Goal: Ask a question

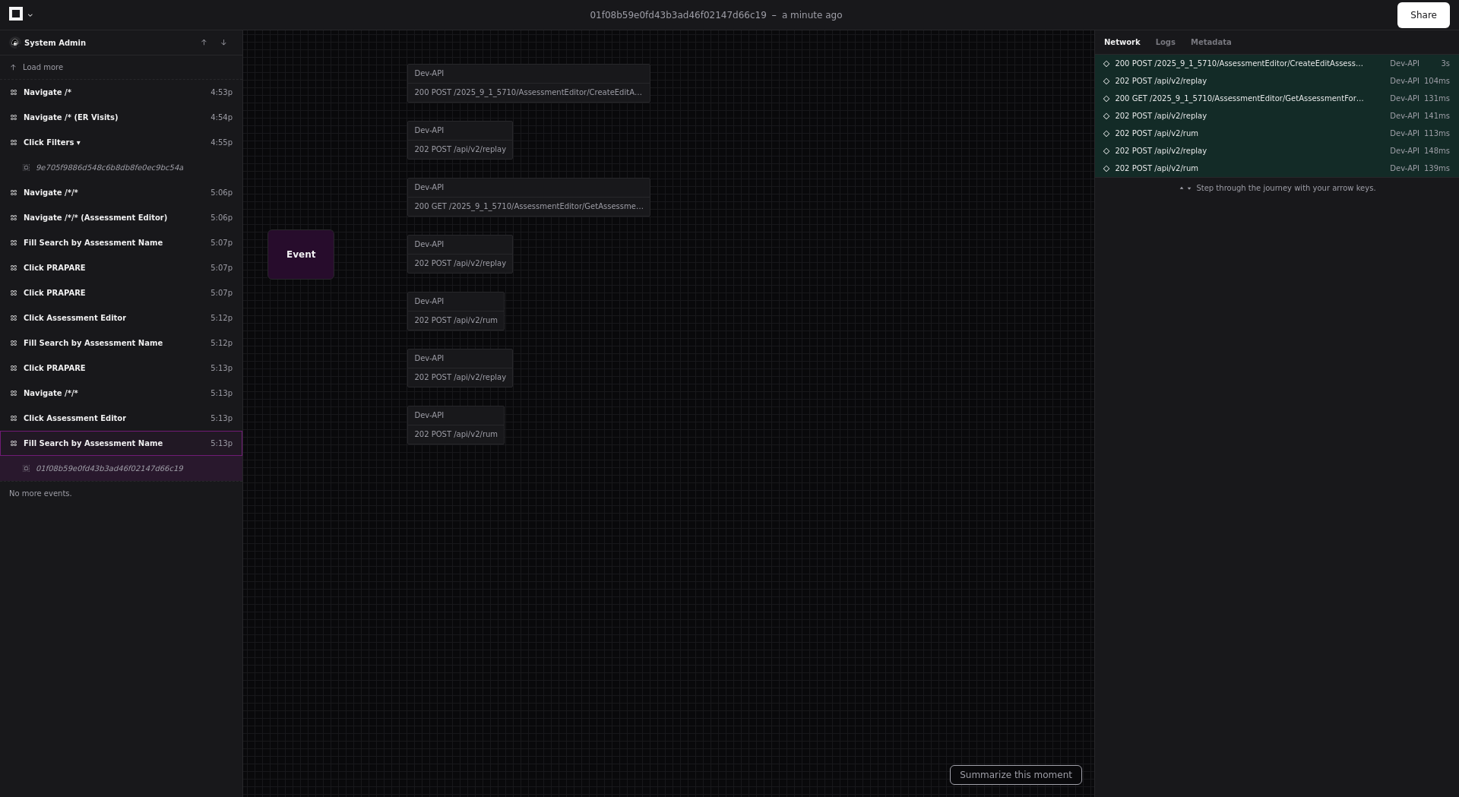
click at [92, 447] on span "Fill Search by Assessment Name" at bounding box center [93, 443] width 139 height 11
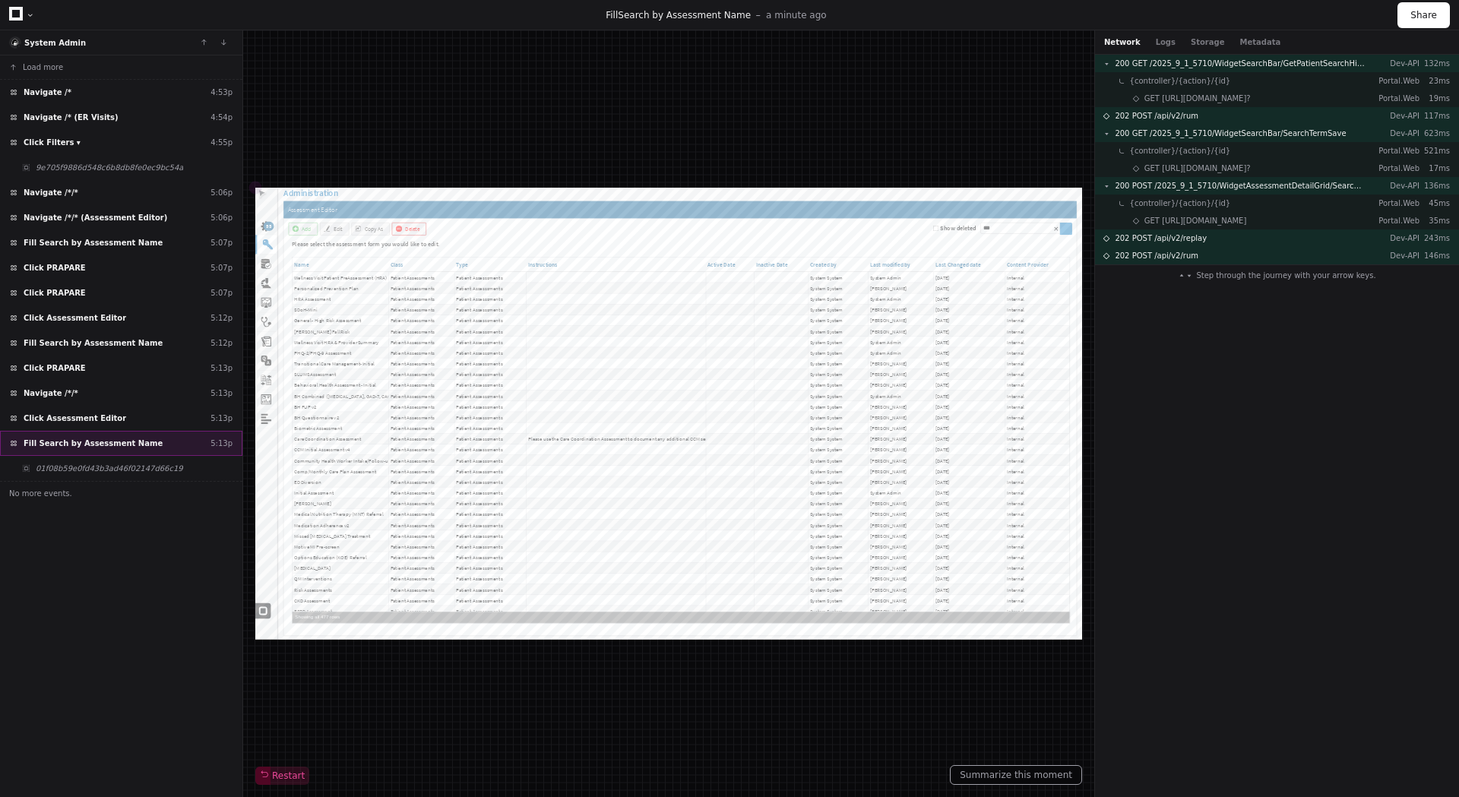
type input "****"
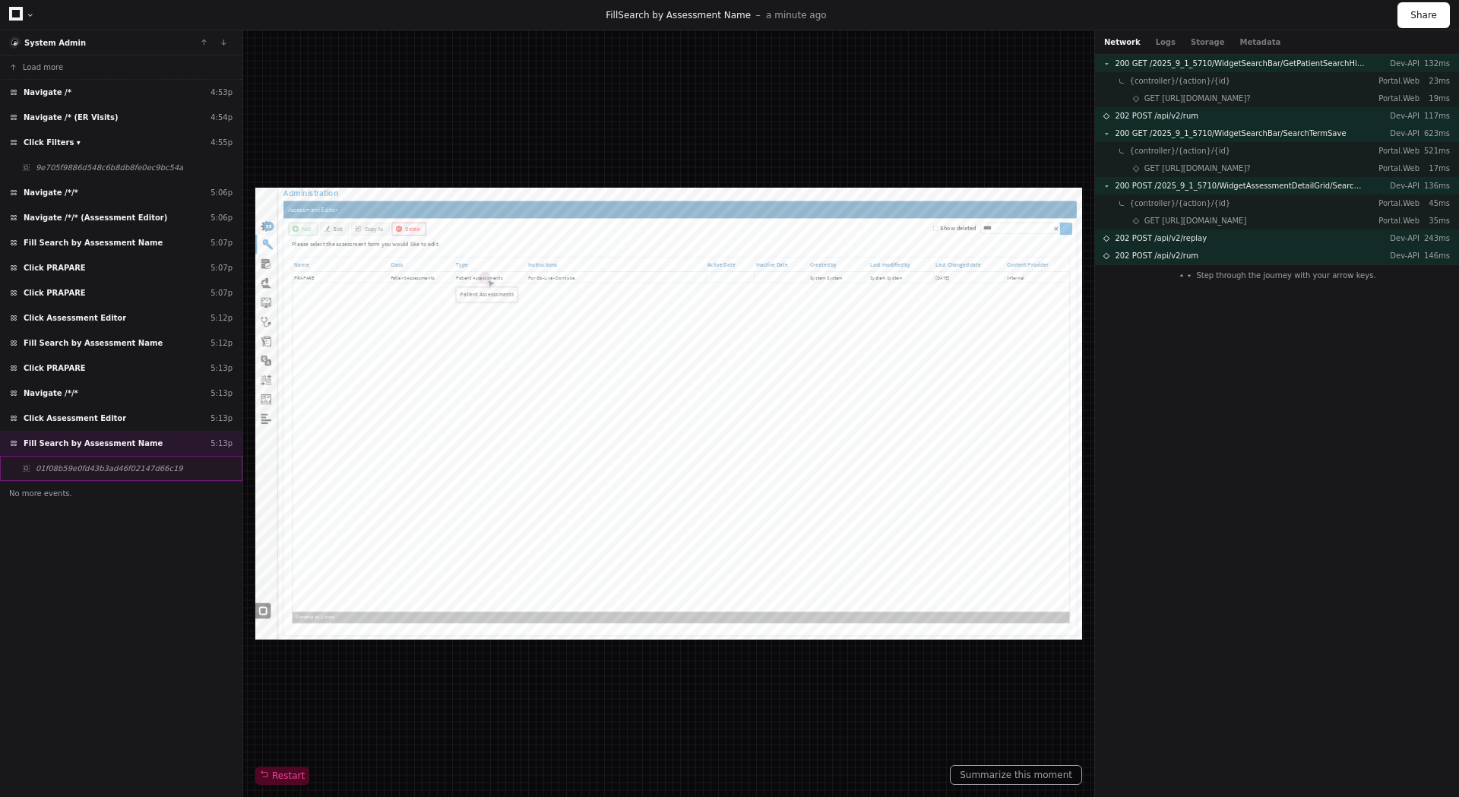
click at [67, 467] on span "01f08b59e0fd43b3ad46f02147d66c19" at bounding box center [109, 468] width 147 height 11
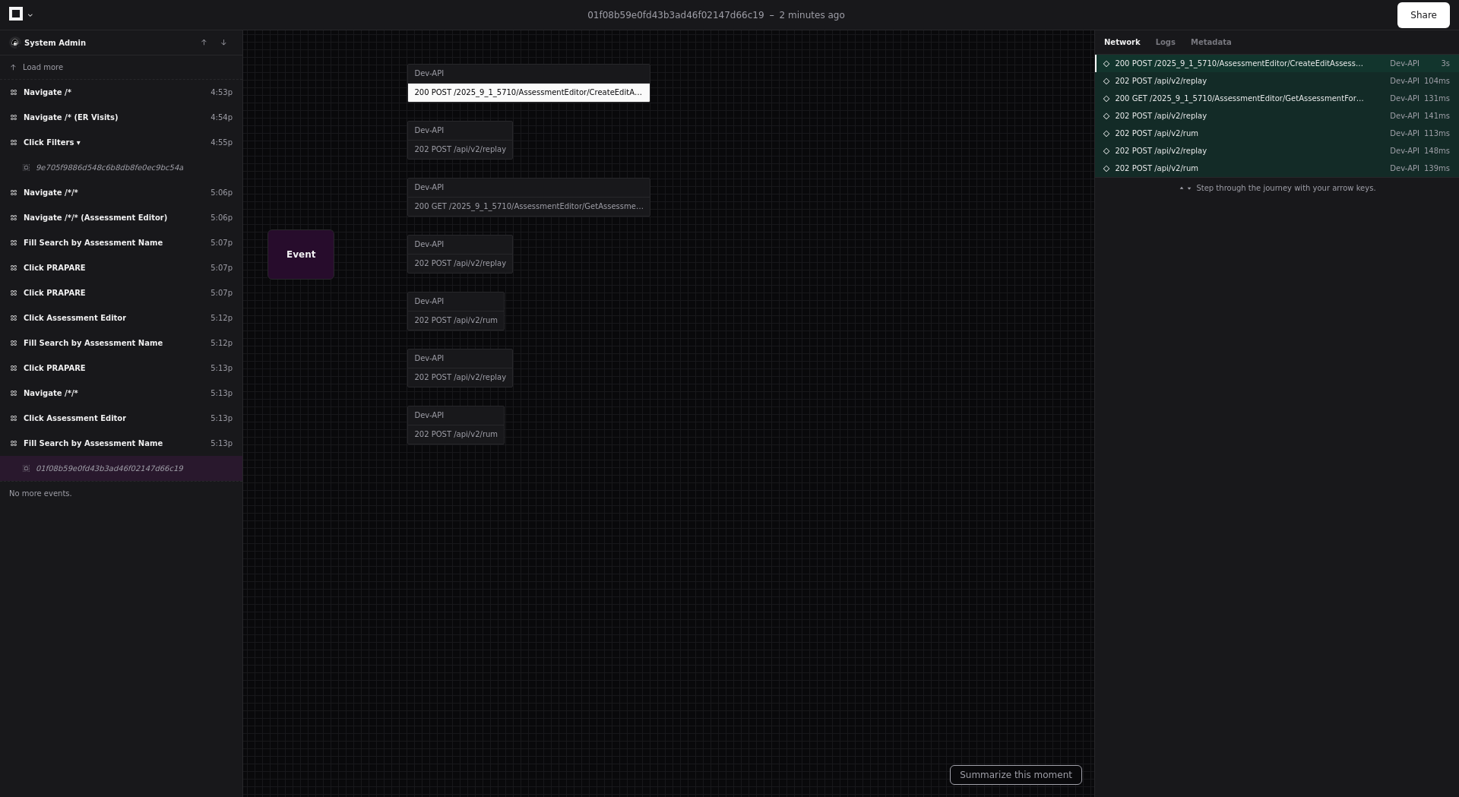
click at [1258, 62] on span "200 POST /2025_9_1_5710/AssessmentEditor/CreateEditAssessment" at bounding box center [1240, 63] width 250 height 11
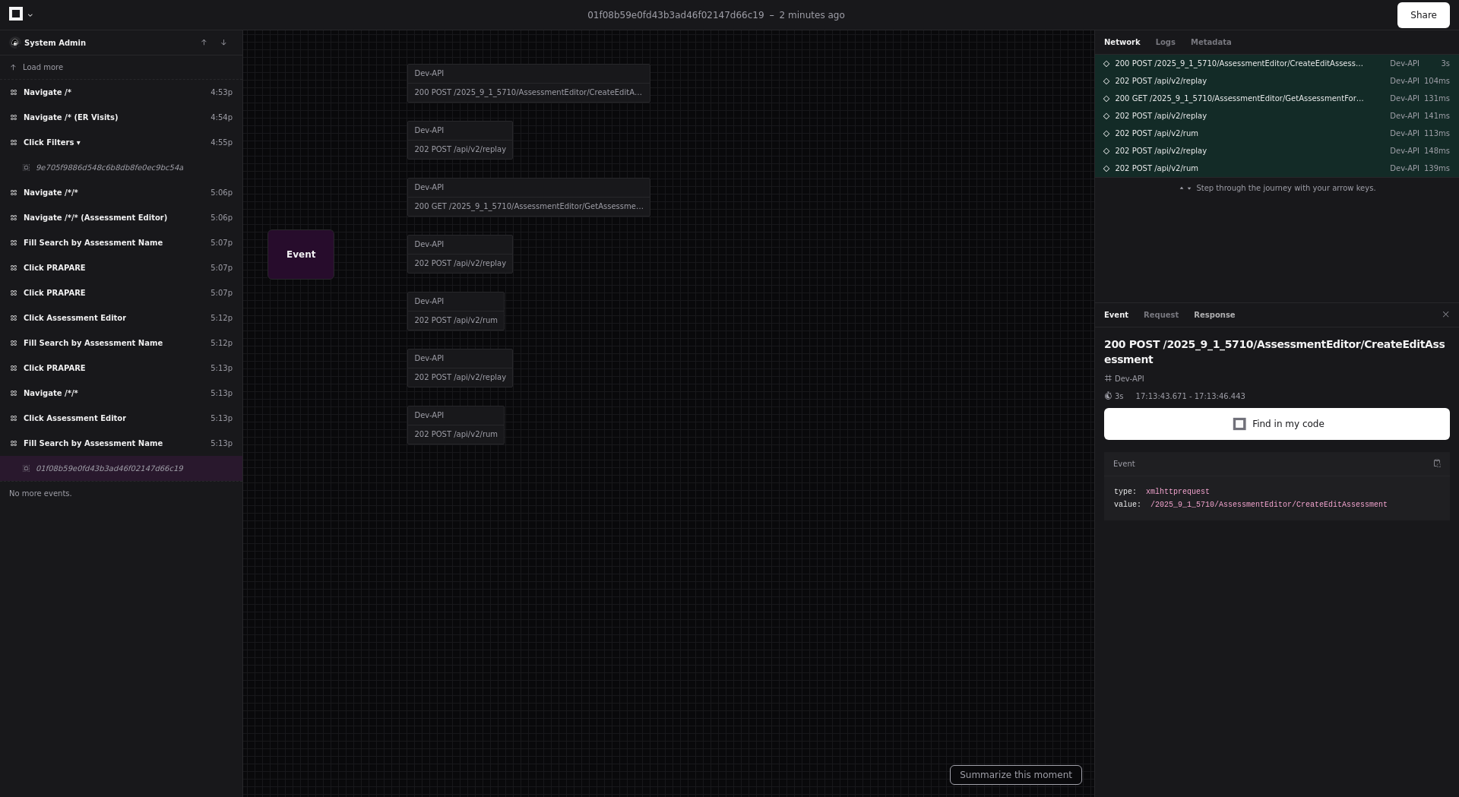
click at [1194, 315] on button "Response" at bounding box center [1214, 314] width 41 height 11
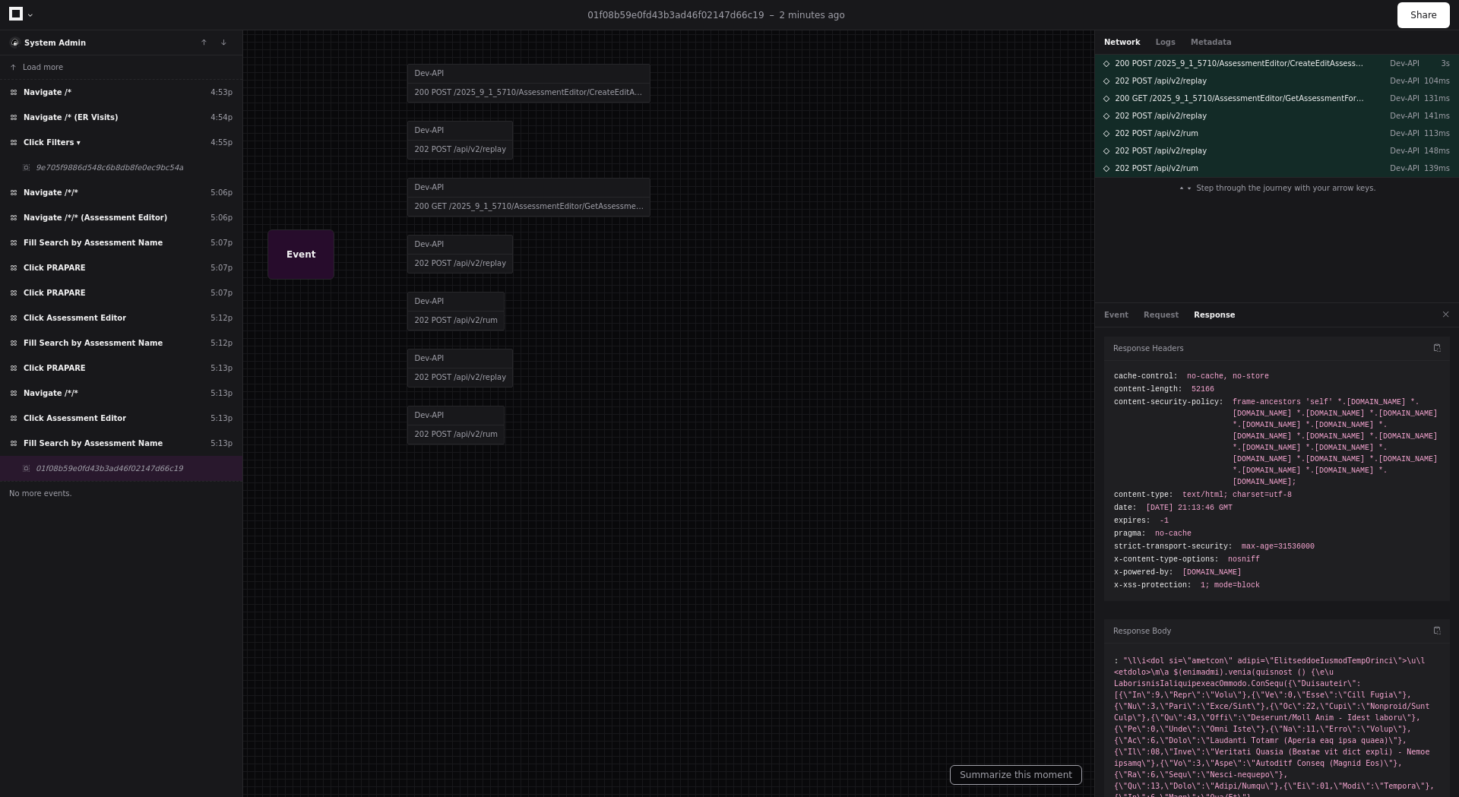
click at [28, 14] on div at bounding box center [30, 15] width 9 height 9
click at [28, 17] on div at bounding box center [30, 15] width 9 height 9
click at [1017, 775] on button "Summarize this moment" at bounding box center [1016, 775] width 132 height 20
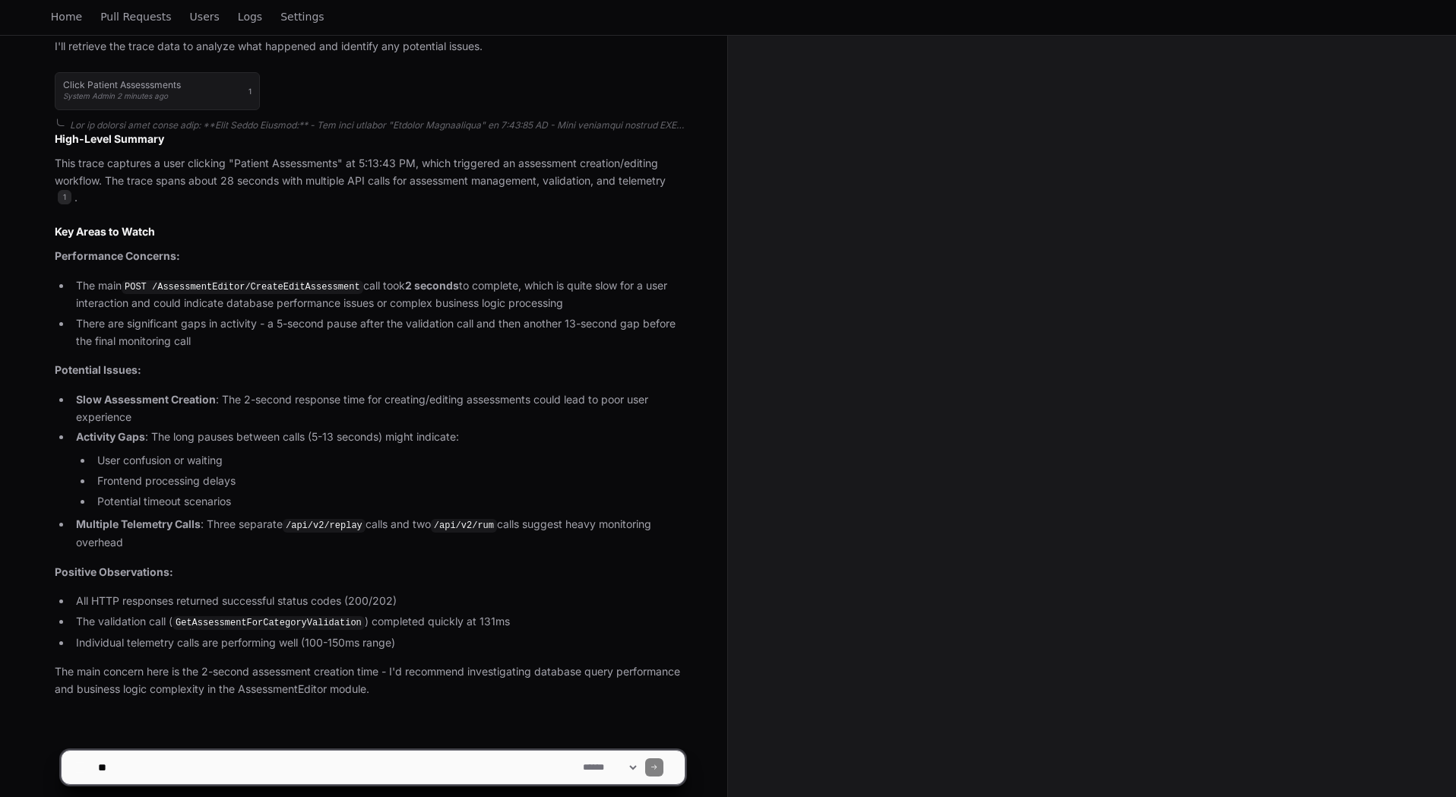
scroll to position [492, 0]
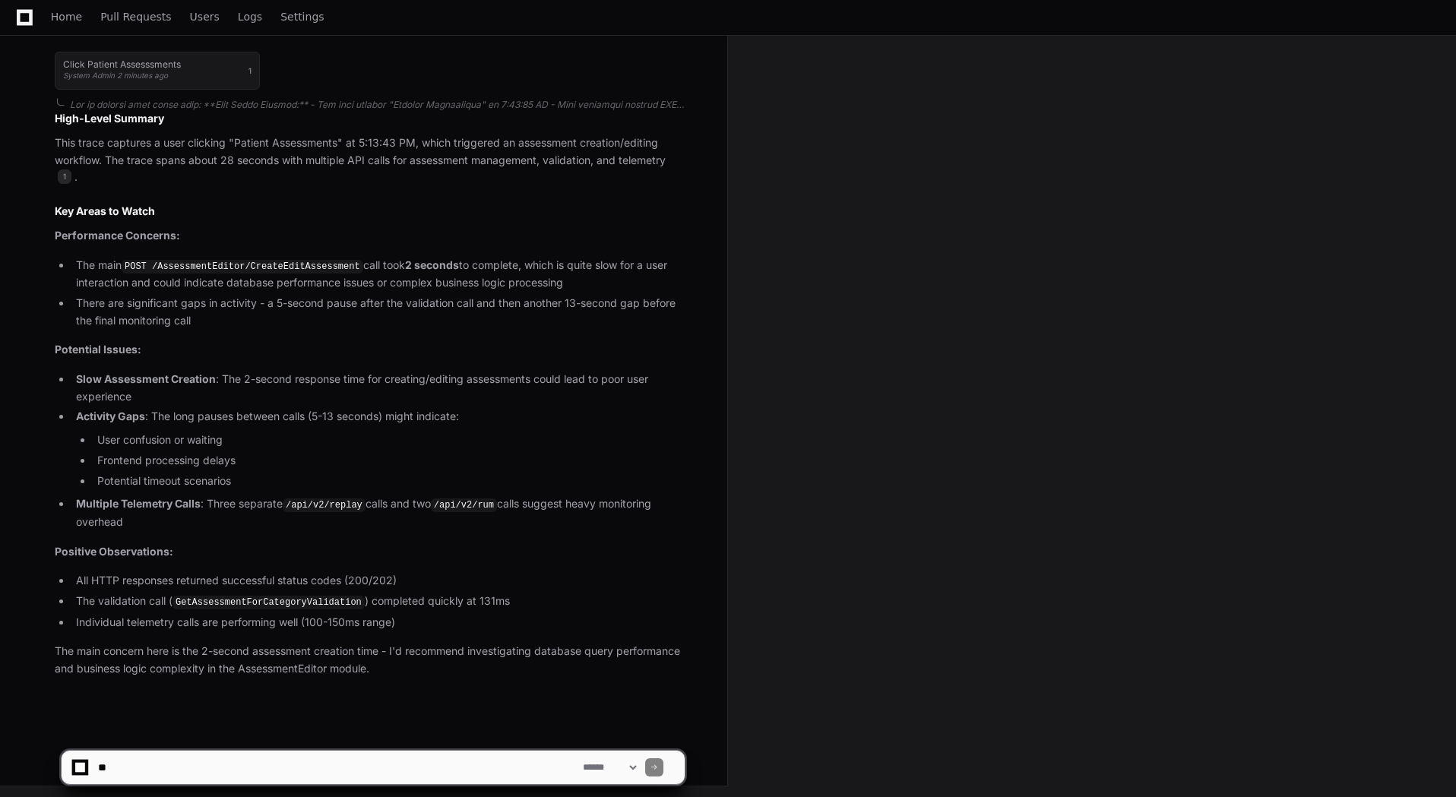
click at [171, 765] on textarea at bounding box center [337, 767] width 485 height 33
type textarea "**********"
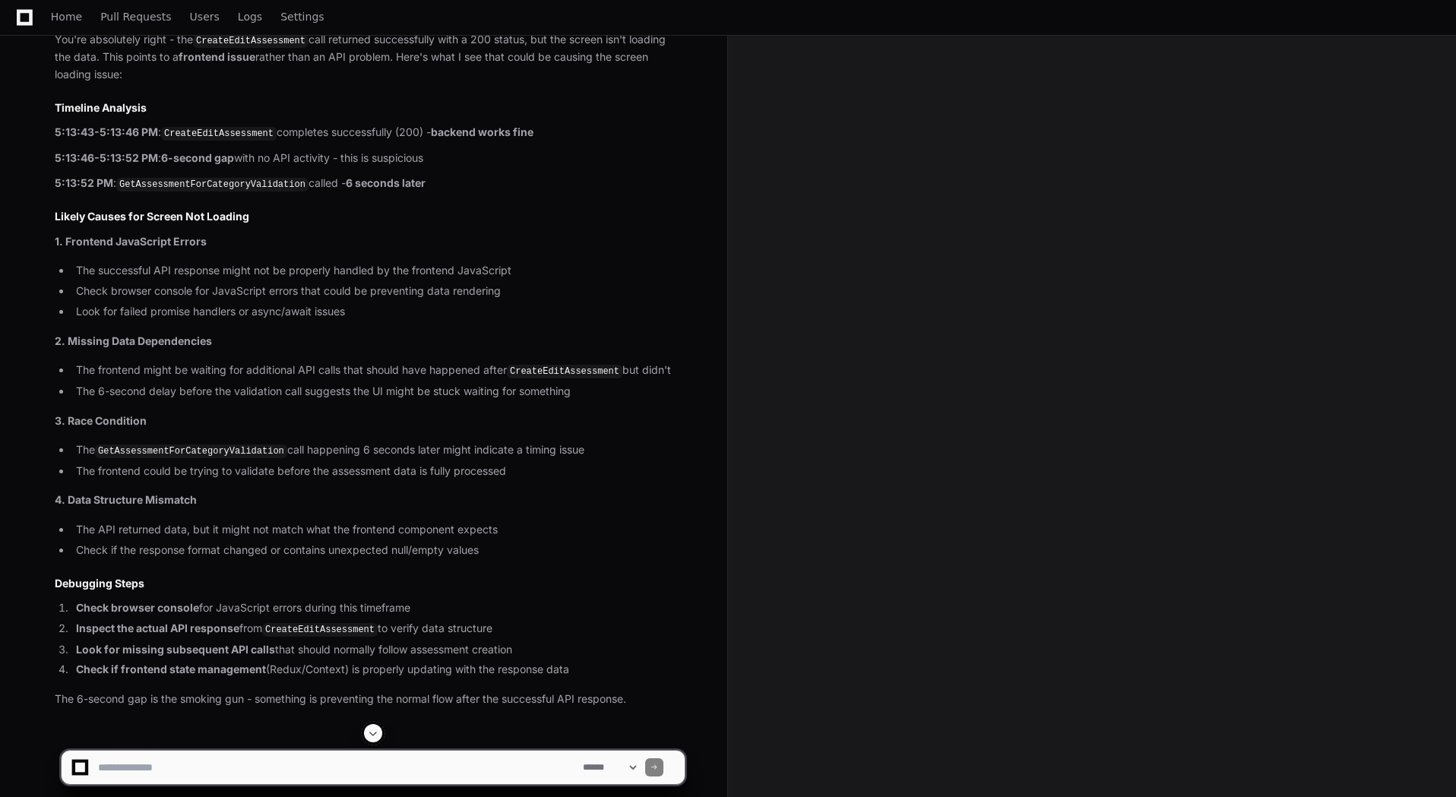
scroll to position [1379, 0]
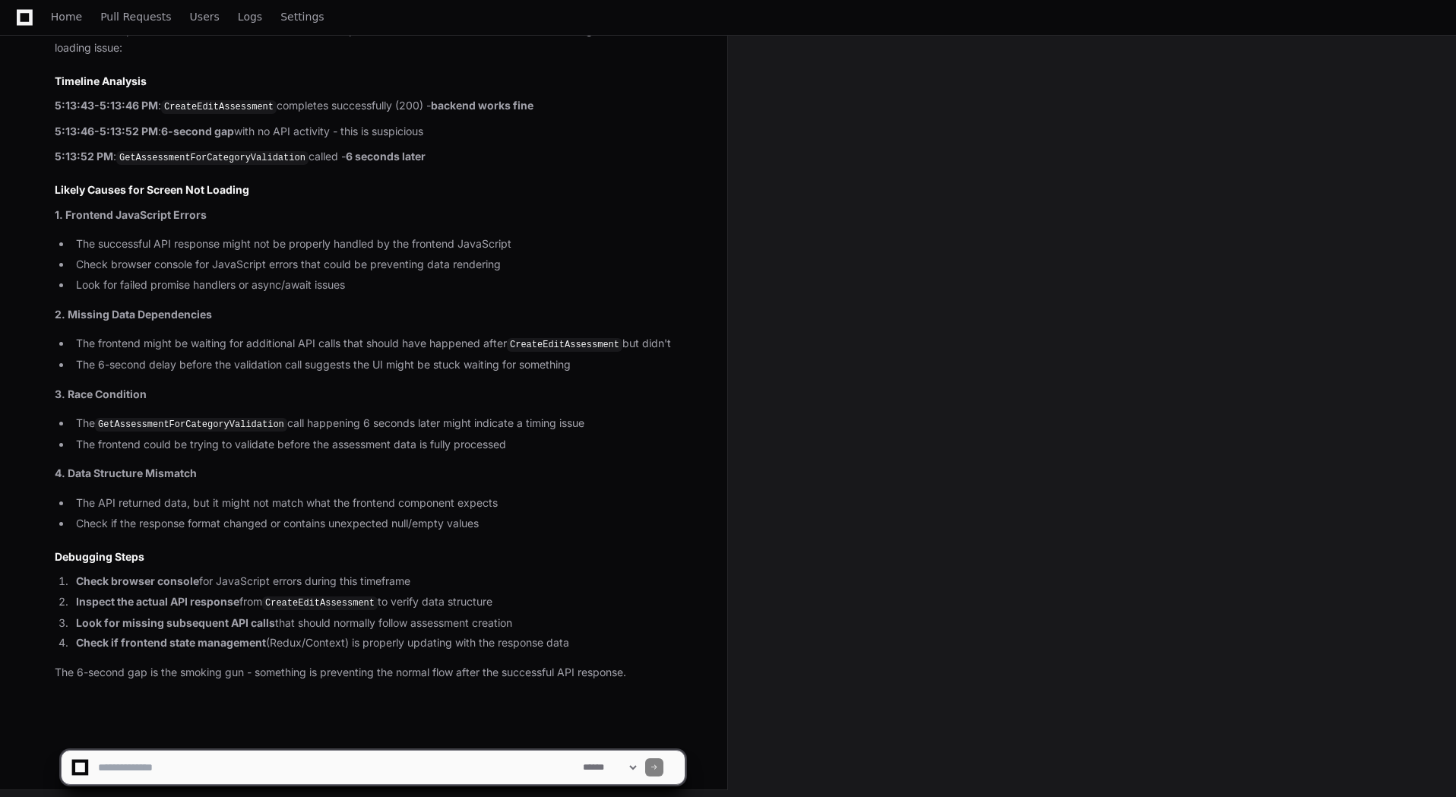
click at [318, 762] on textarea at bounding box center [337, 767] width 485 height 33
type textarea "**********"
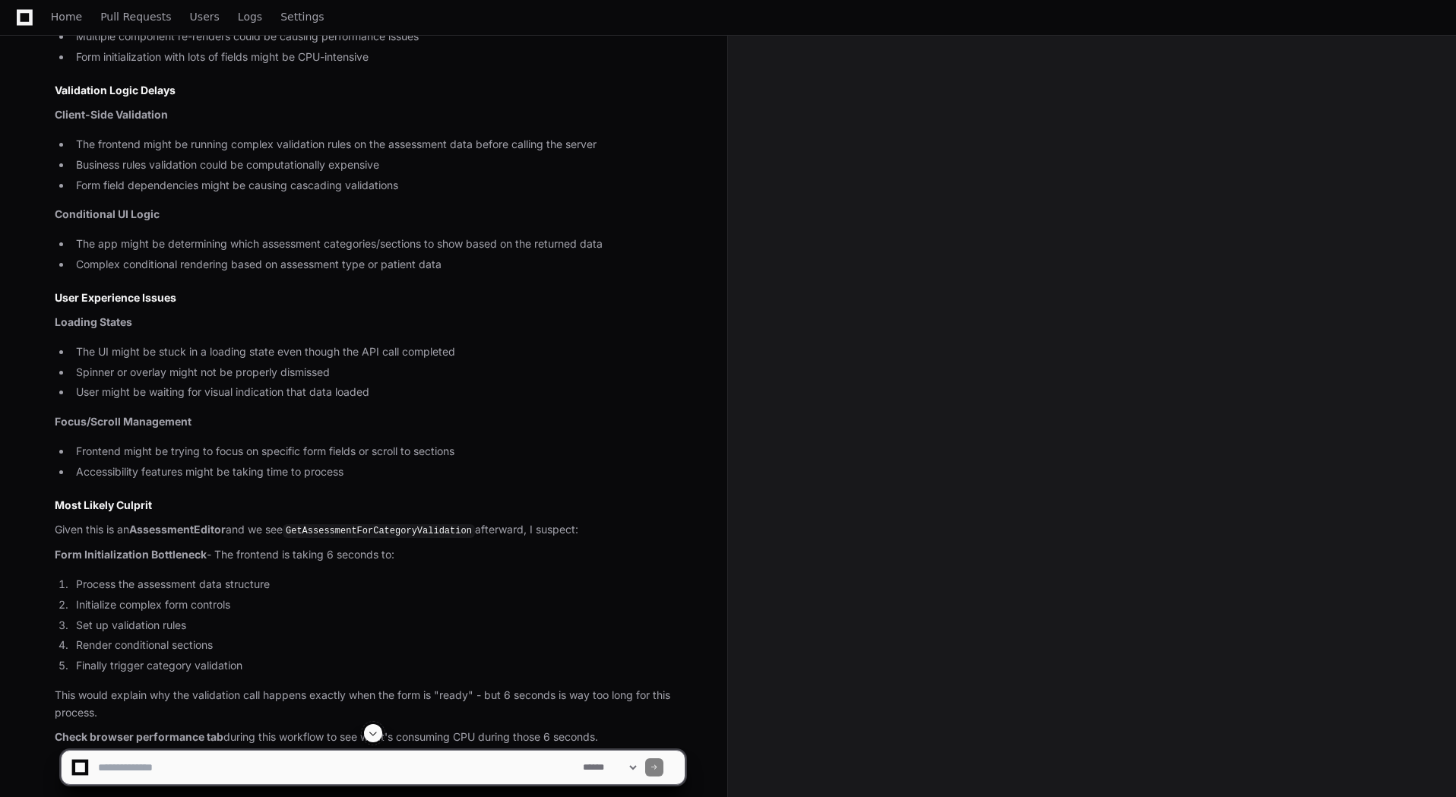
scroll to position [2517, 0]
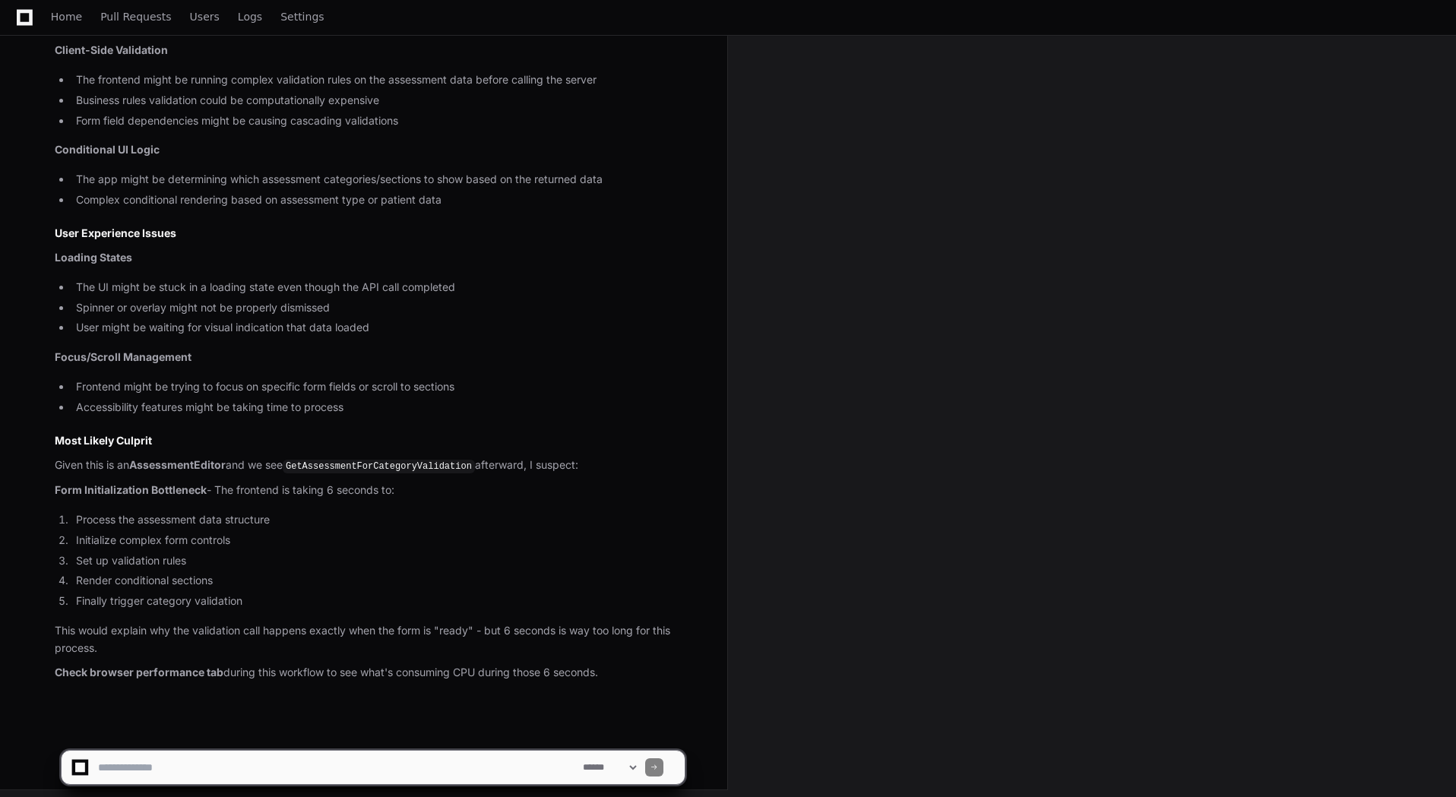
click at [214, 755] on textarea at bounding box center [337, 767] width 485 height 33
type textarea "**********"
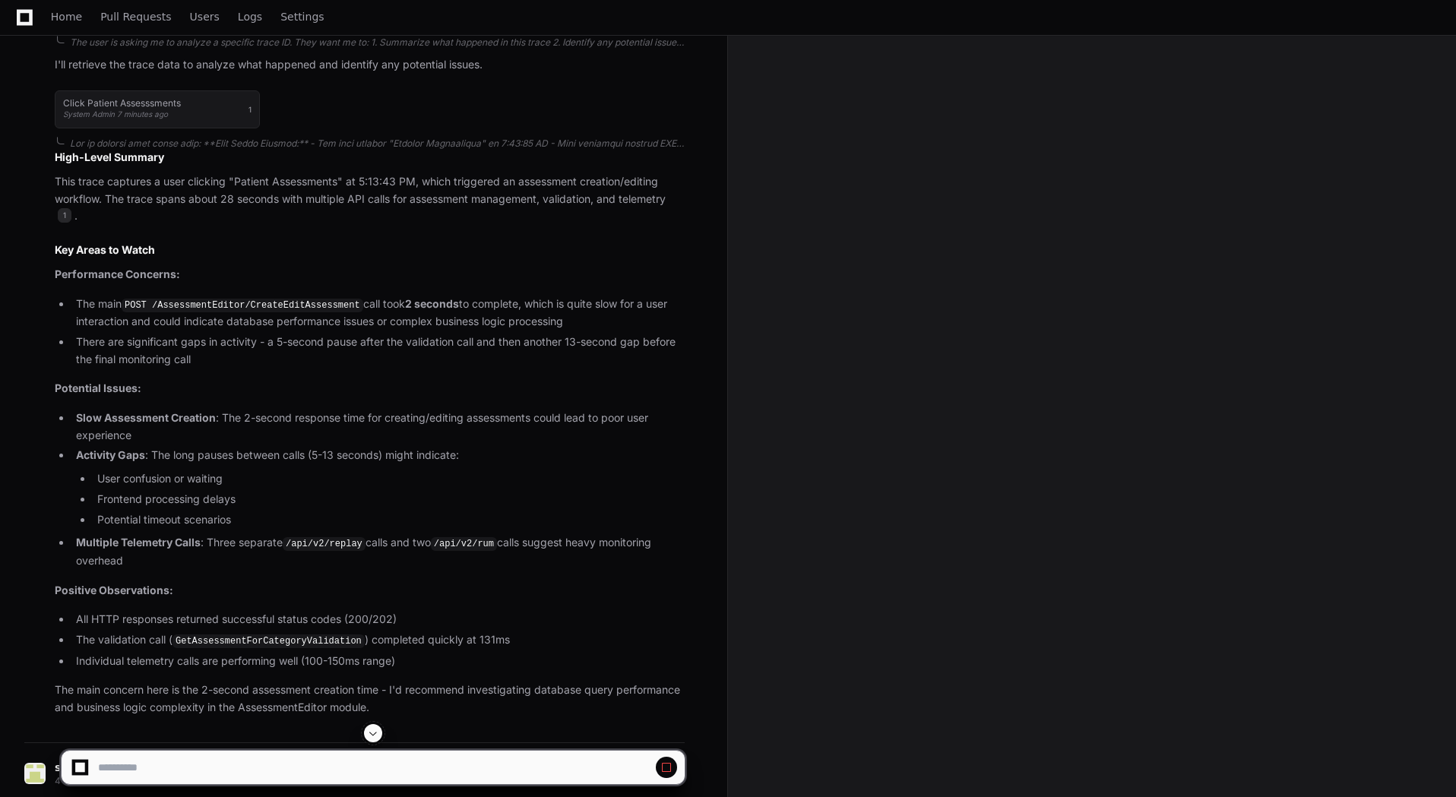
scroll to position [456, 0]
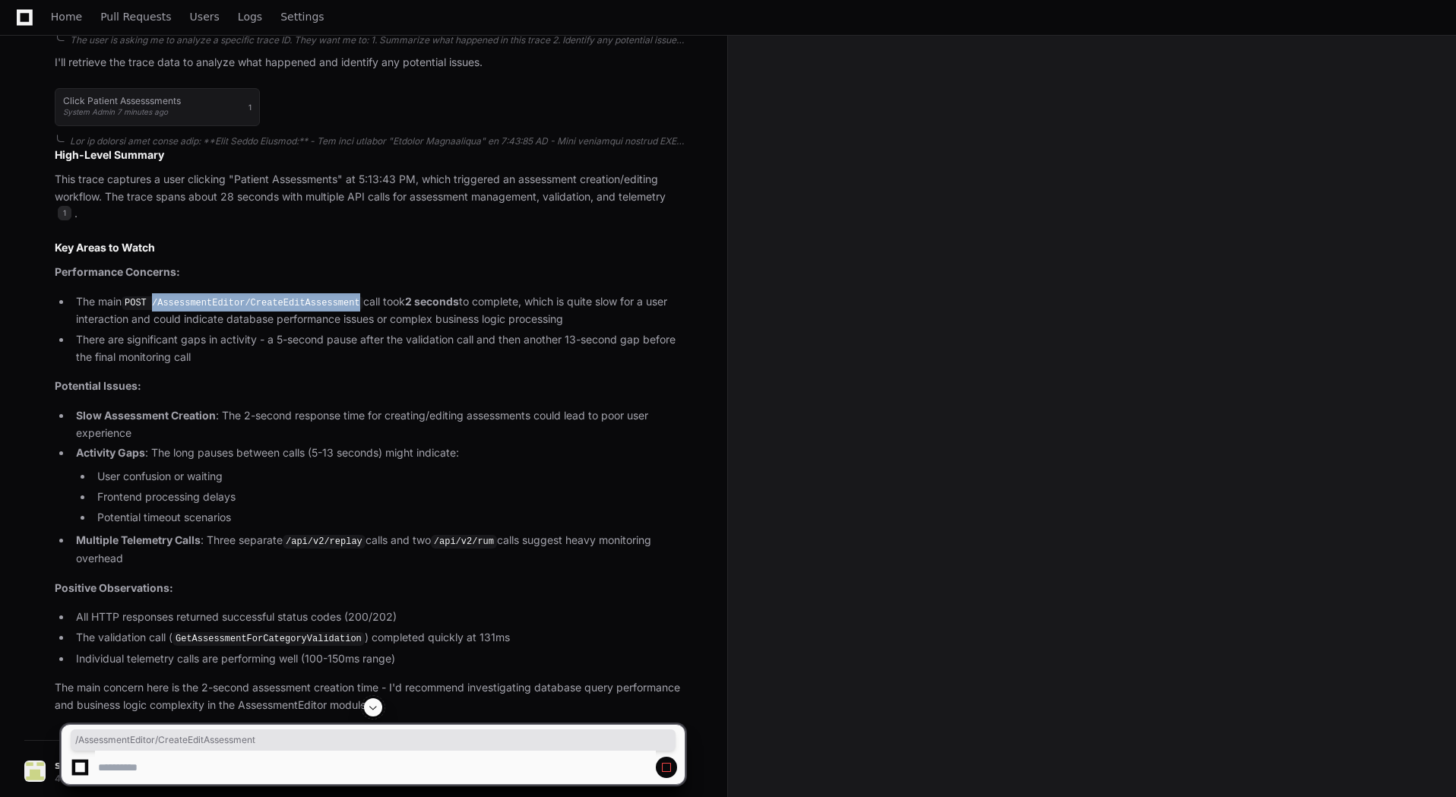
drag, startPoint x: 152, startPoint y: 304, endPoint x: 344, endPoint y: 299, distance: 192.3
click at [344, 299] on code "POST /AssessmentEditor/CreateEditAssessment" at bounding box center [243, 303] width 242 height 14
copy code "/AssessmentEditor/CreateEditAssessment"
